Goal: Check status: Check status

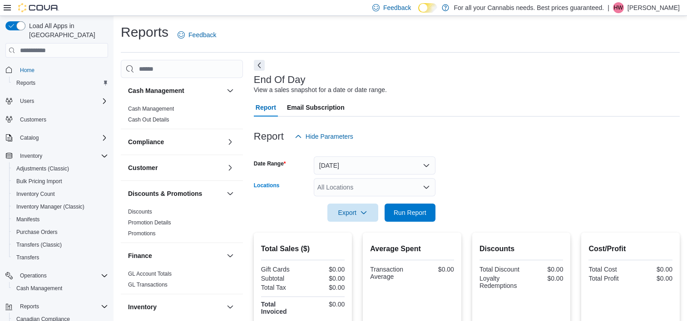
click at [369, 178] on div "All Locations" at bounding box center [375, 187] width 122 height 18
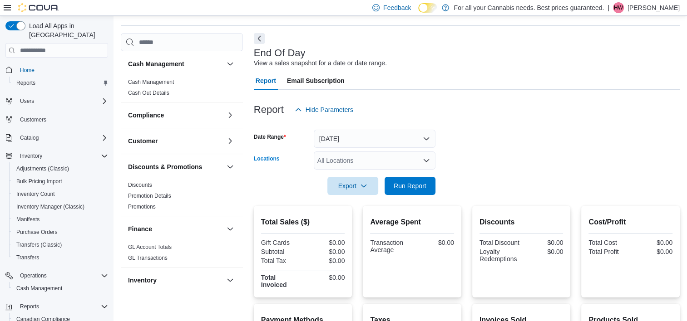
scroll to position [60, 0]
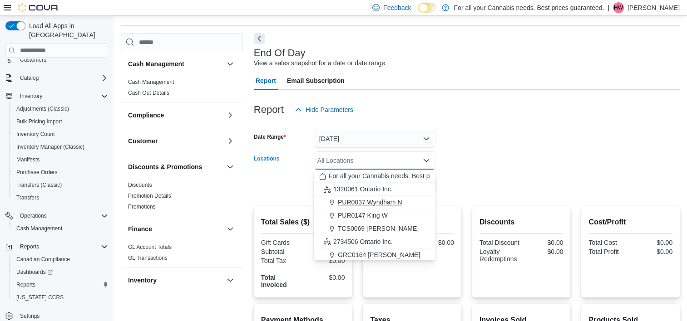
click at [369, 203] on span "PUR0037 Wyndham N" at bounding box center [370, 202] width 64 height 9
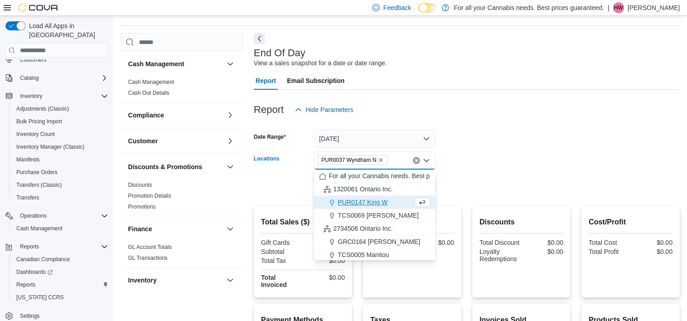
click at [522, 156] on form "Date Range [DATE] Locations PUR0037 [GEOGRAPHIC_DATA] N Combo box. Selected. PU…" at bounding box center [467, 157] width 426 height 76
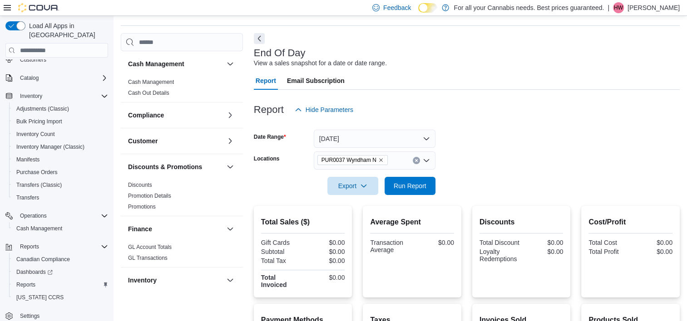
click at [408, 196] on div at bounding box center [467, 200] width 426 height 11
click at [410, 186] on span "Run Report" at bounding box center [410, 185] width 33 height 9
click at [381, 158] on icon "Remove PUR0037 Wyndham N from selection in this group" at bounding box center [380, 160] width 5 height 5
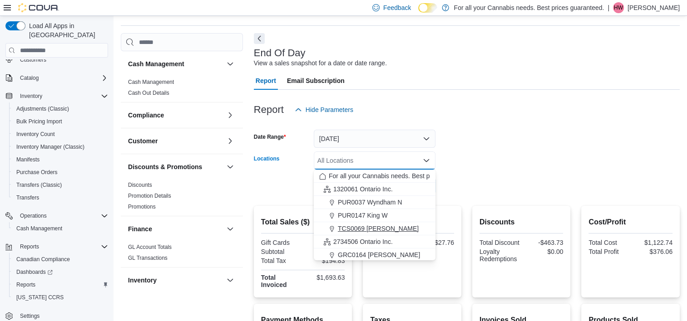
click at [384, 227] on span "TCS0069 [PERSON_NAME]" at bounding box center [378, 228] width 81 height 9
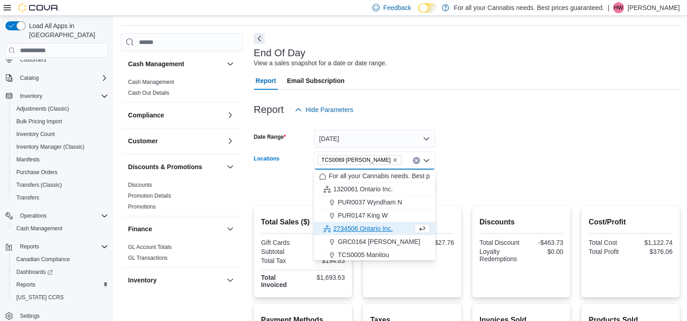
click at [491, 165] on form "Date Range [DATE] Locations TCS0069 [GEOGRAPHIC_DATA] Combo box. Selected. TCS0…" at bounding box center [467, 157] width 426 height 76
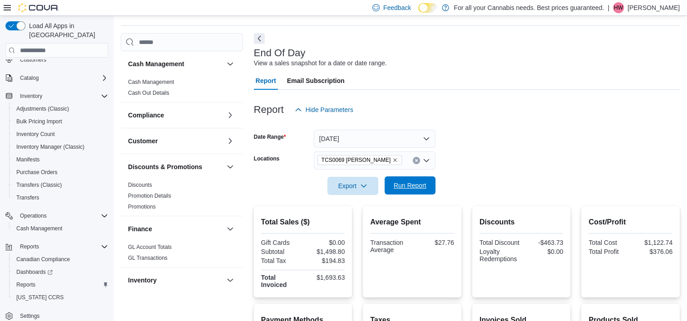
click at [424, 182] on span "Run Report" at bounding box center [410, 185] width 33 height 9
